Goal: Navigation & Orientation: Find specific page/section

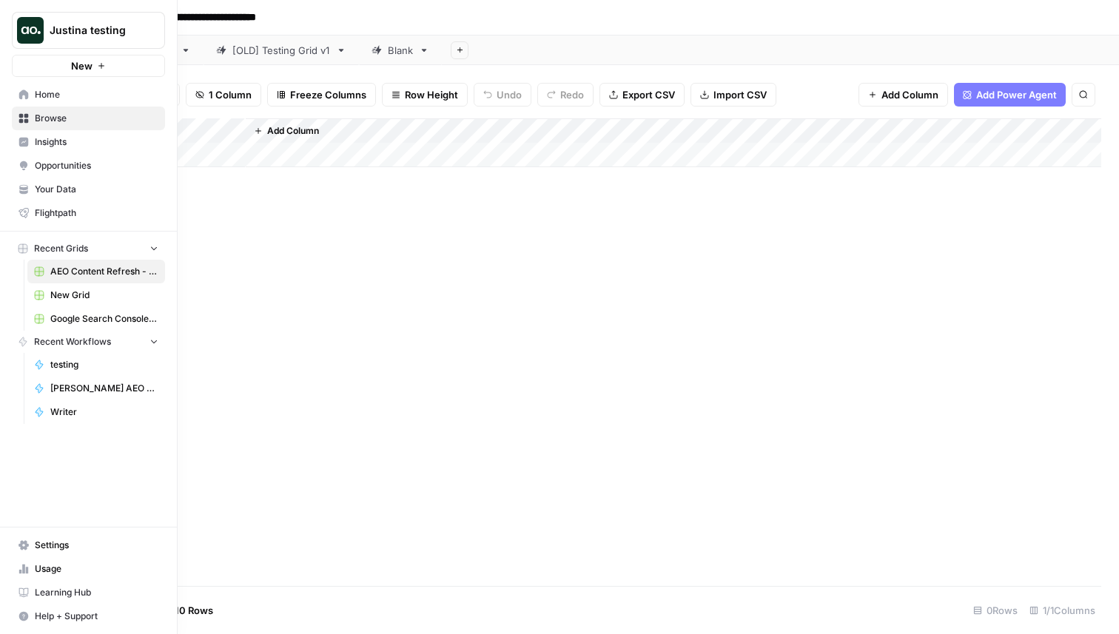
click at [23, 92] on icon at bounding box center [24, 95] width 10 height 10
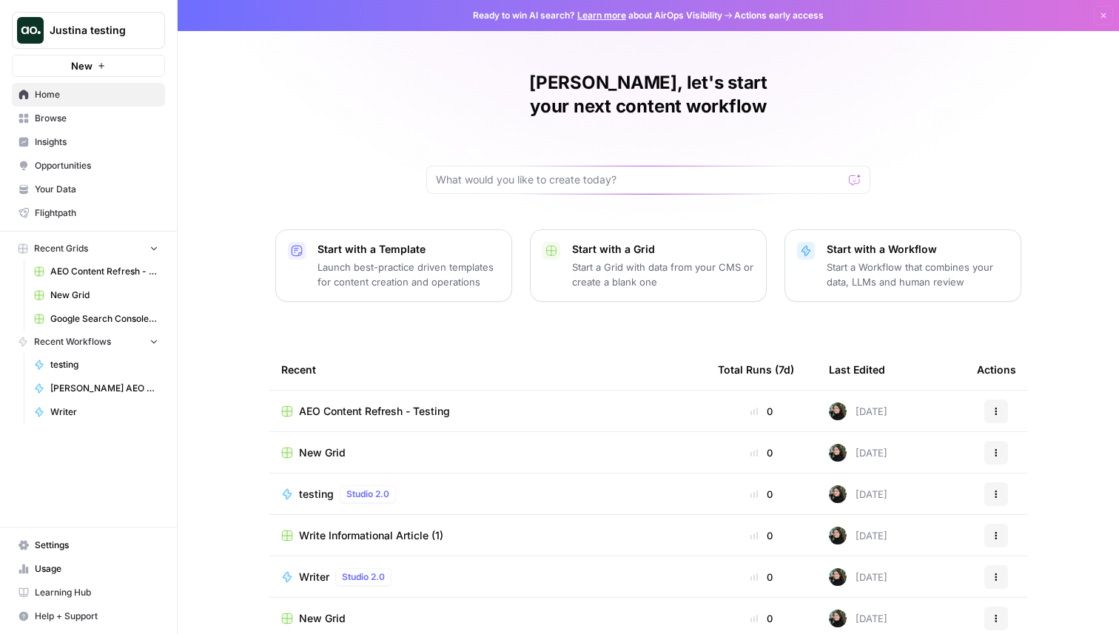
click at [98, 123] on span "Browse" at bounding box center [97, 118] width 124 height 13
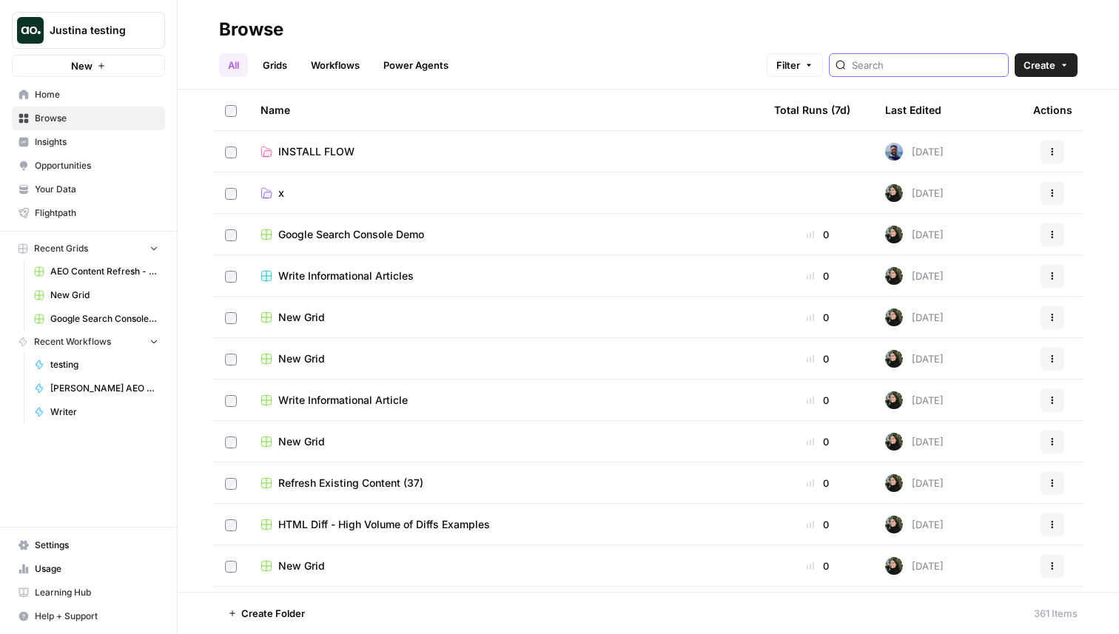
click at [924, 70] on input "search" at bounding box center [927, 65] width 150 height 15
click at [780, 54] on div "All Grids Workflows Power Agents Filter Create" at bounding box center [648, 59] width 858 height 36
click at [941, 64] on input "search" at bounding box center [927, 65] width 150 height 15
click at [523, 47] on div "All Grids Workflows Power Agents Filter Create" at bounding box center [648, 59] width 858 height 36
click at [572, 63] on div "All Grids Workflows Power Agents Filter Create" at bounding box center [648, 59] width 858 height 36
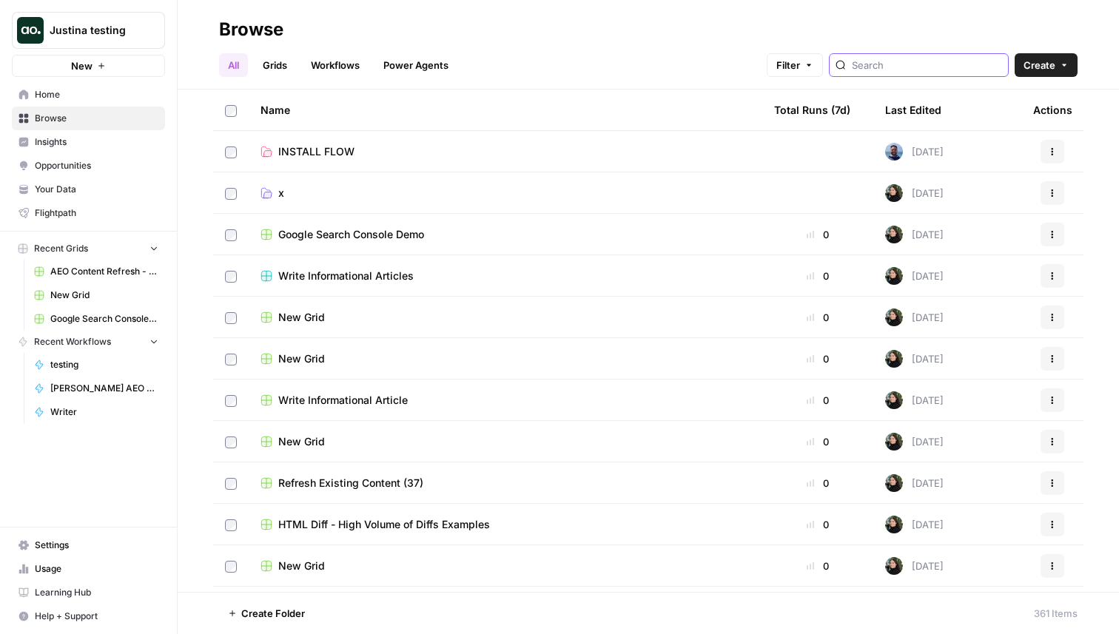
click at [905, 70] on input "search" at bounding box center [927, 65] width 150 height 15
click at [864, 30] on div "Browse" at bounding box center [648, 30] width 858 height 24
